Goal: Navigation & Orientation: Find specific page/section

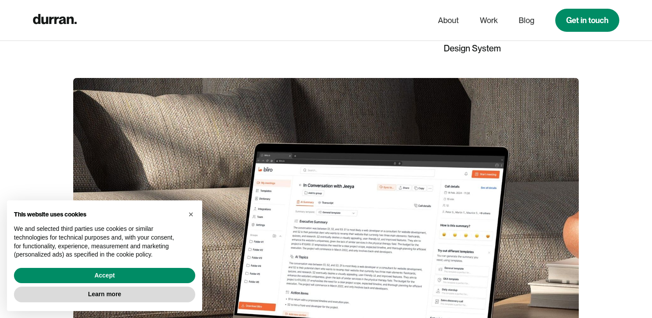
scroll to position [363, 0]
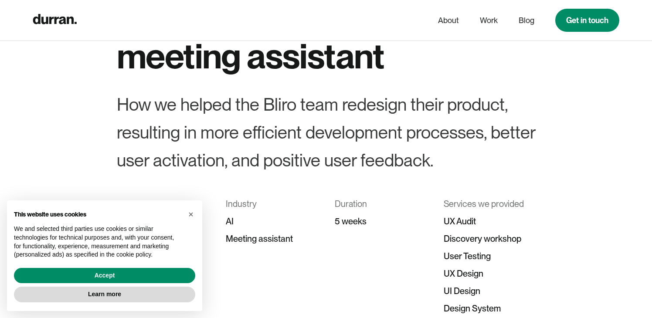
scroll to position [94, 0]
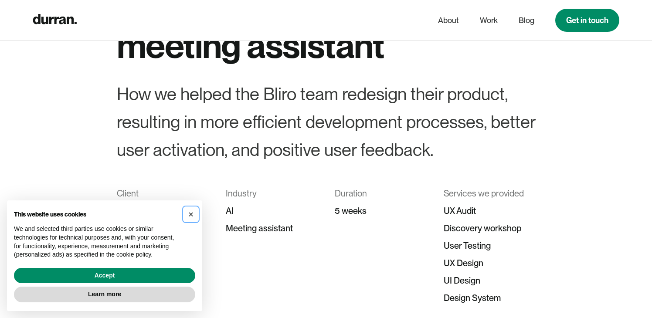
click at [192, 214] on span "×" at bounding box center [190, 215] width 5 height 10
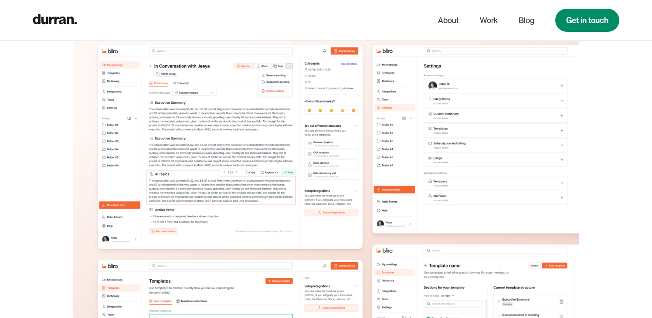
scroll to position [2516, 0]
